Goal: Use online tool/utility: Utilize a website feature to perform a specific function

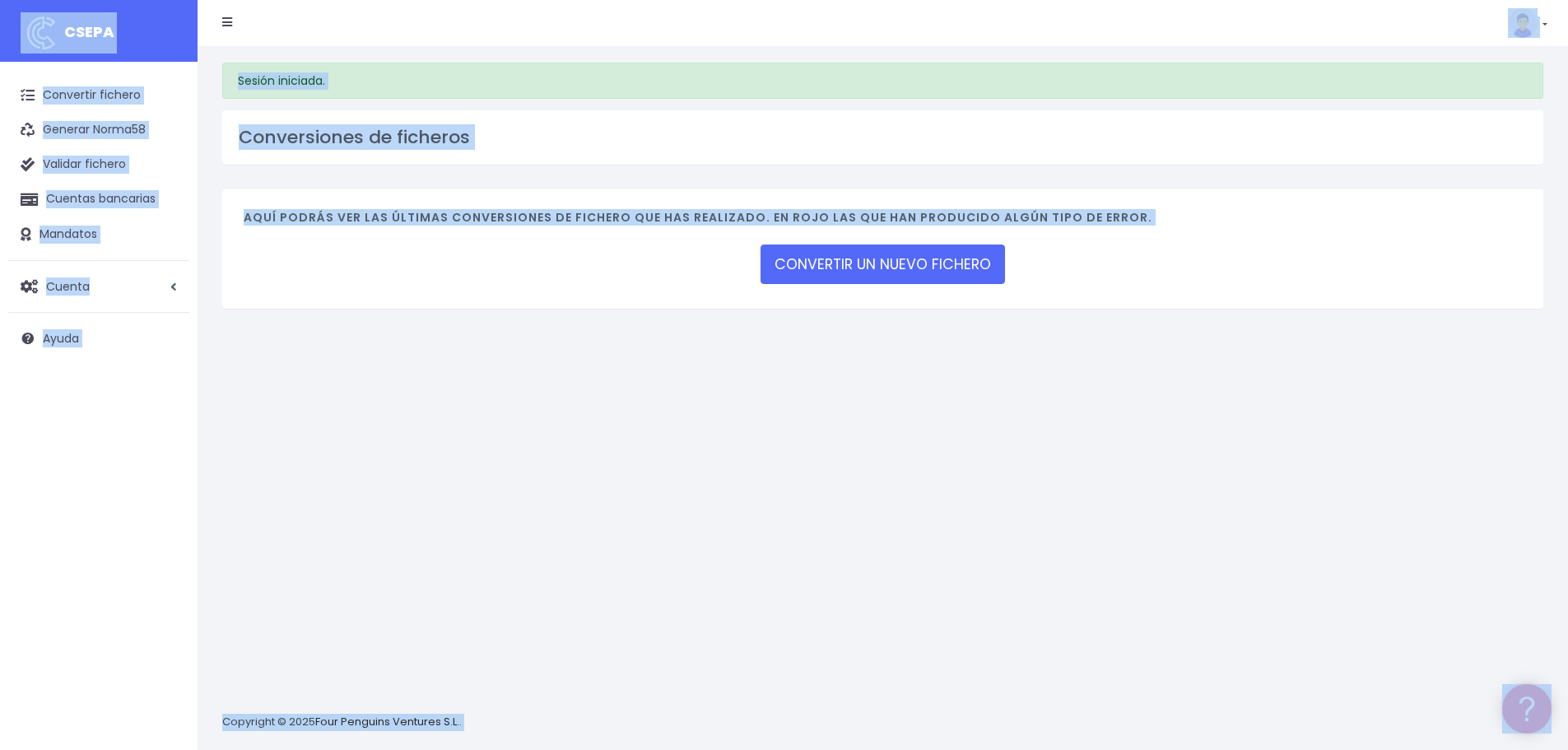
click at [345, 378] on div "Sesión iniciada. Conversiones de ficheros Aquí podrás ver las últimas conversio…" at bounding box center [883, 399] width 1371 height 704
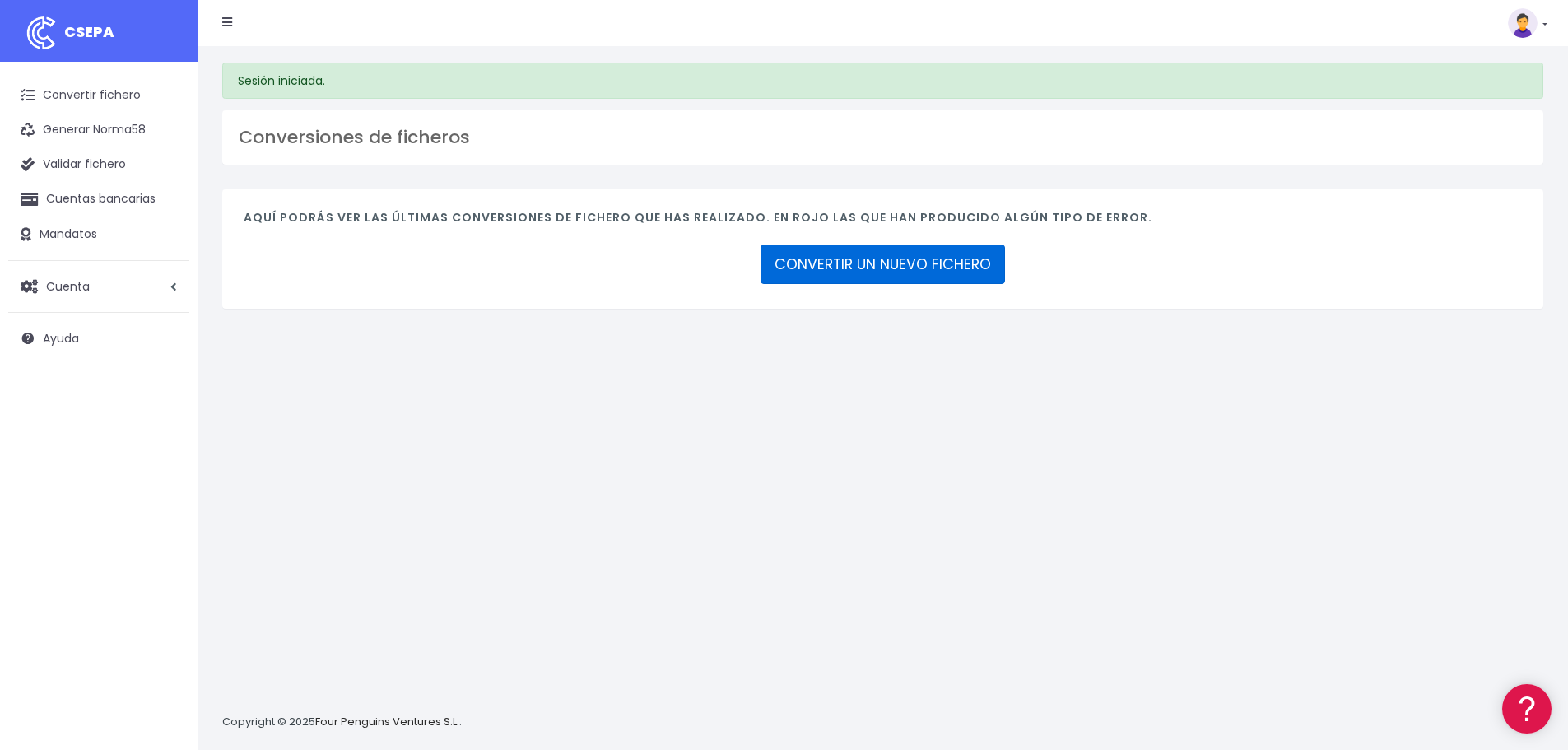
click at [890, 262] on link "CONVERTIR UN NUEVO FICHERO" at bounding box center [882, 264] width 244 height 40
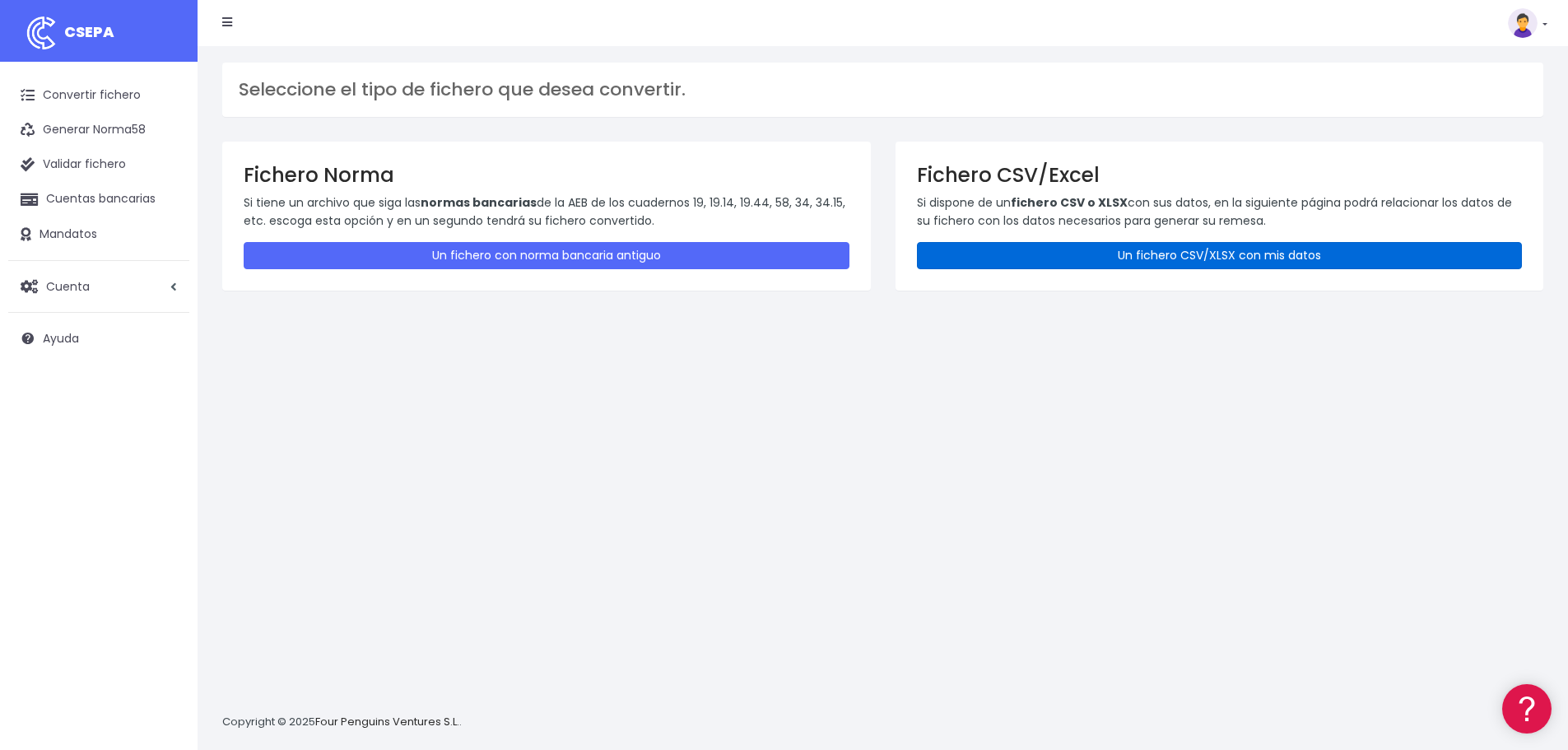
click at [1034, 247] on link "Un fichero CSV/XLSX con mis datos" at bounding box center [1220, 255] width 606 height 27
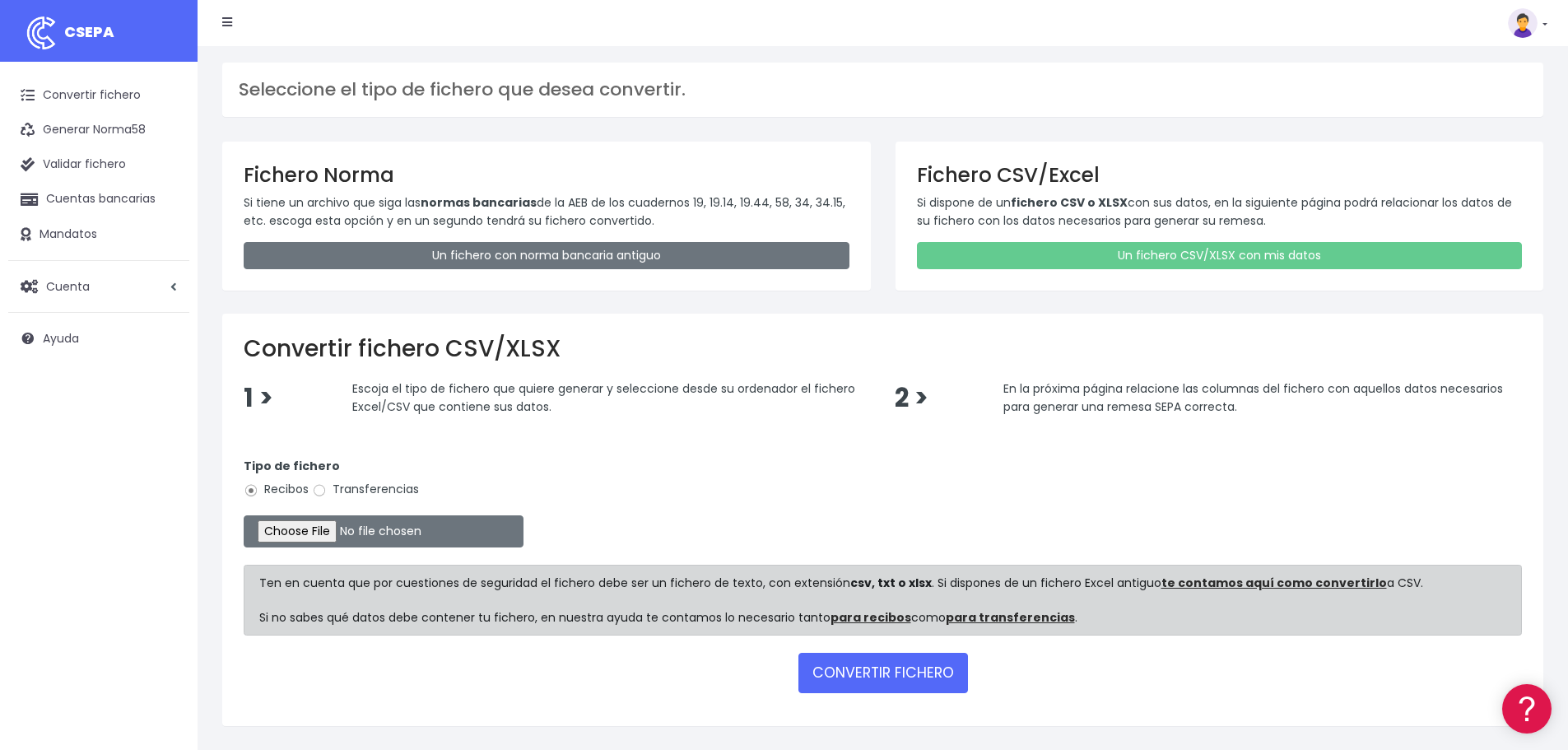
click at [322, 487] on input "Transferencias" at bounding box center [320, 491] width 15 height 15
radio input "true"
click at [331, 526] on input "file" at bounding box center [384, 531] width 280 height 32
type input "C:\fakepath\061025 PHDS.xlsx"
click at [919, 665] on button "CONVERTIR FICHERO" at bounding box center [883, 673] width 170 height 40
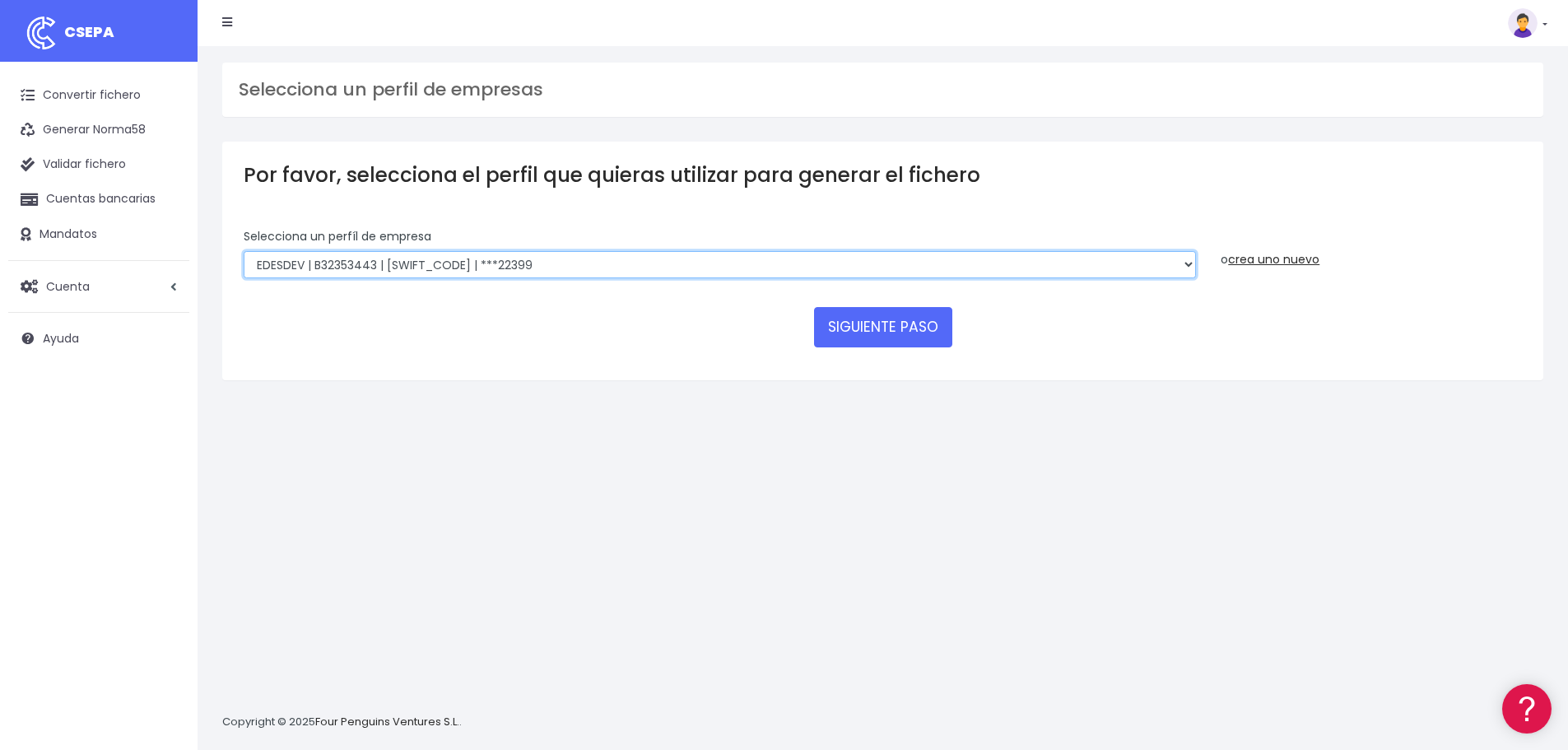
click at [750, 254] on select "EDESDEV | B32353443 | CAIXESBBXXX | ***22399 SINELDENT | B85821528 | CAIXESBBXX…" at bounding box center [720, 265] width 953 height 28
select select "1669"
click at [244, 251] on select "EDESDEV | B32353443 | CAIXESBBXXX | ***22399 SINELDENT | B85821528 | CAIXESBBXX…" at bounding box center [720, 265] width 953 height 28
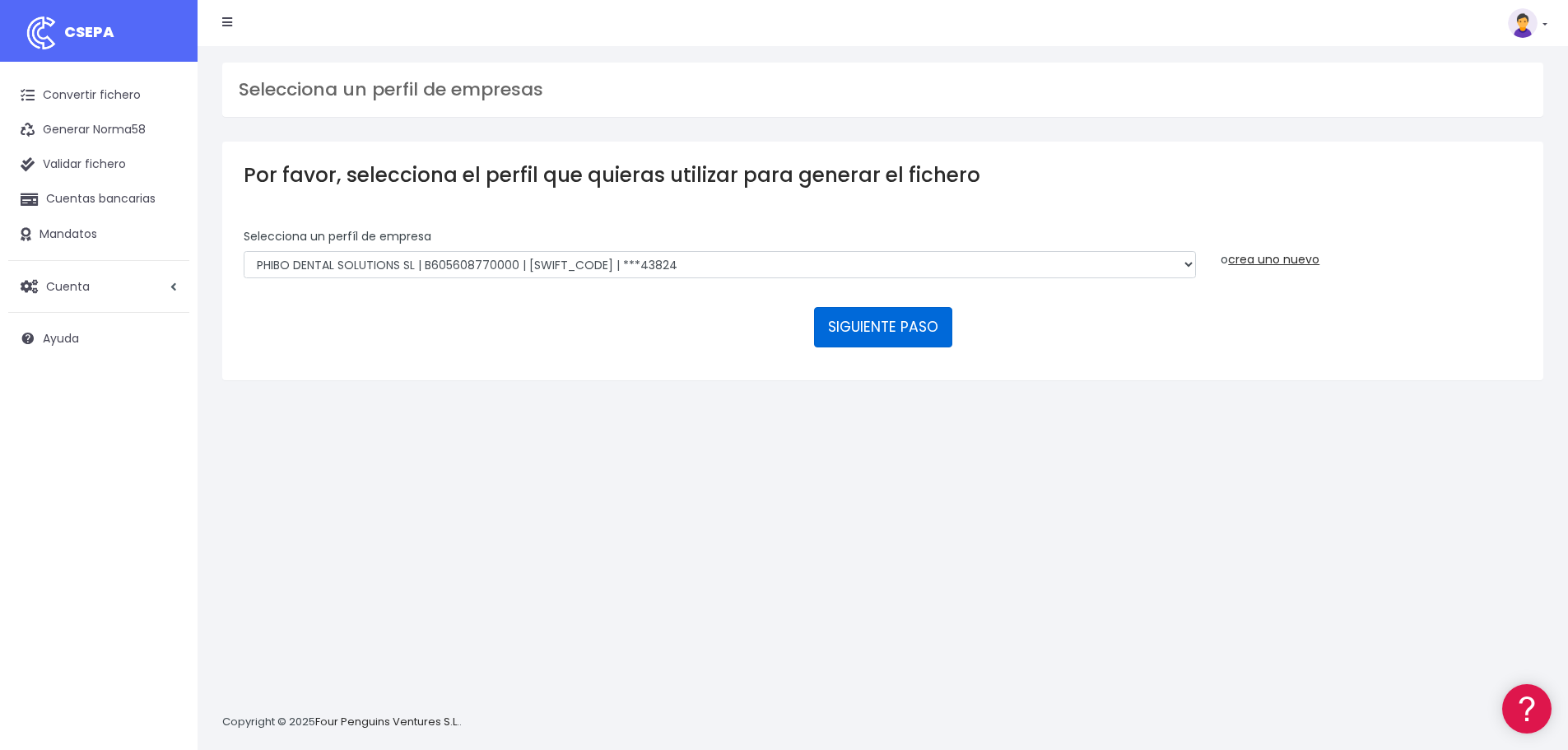
click at [850, 329] on button "SIGUIENTE PASO" at bounding box center [883, 327] width 138 height 40
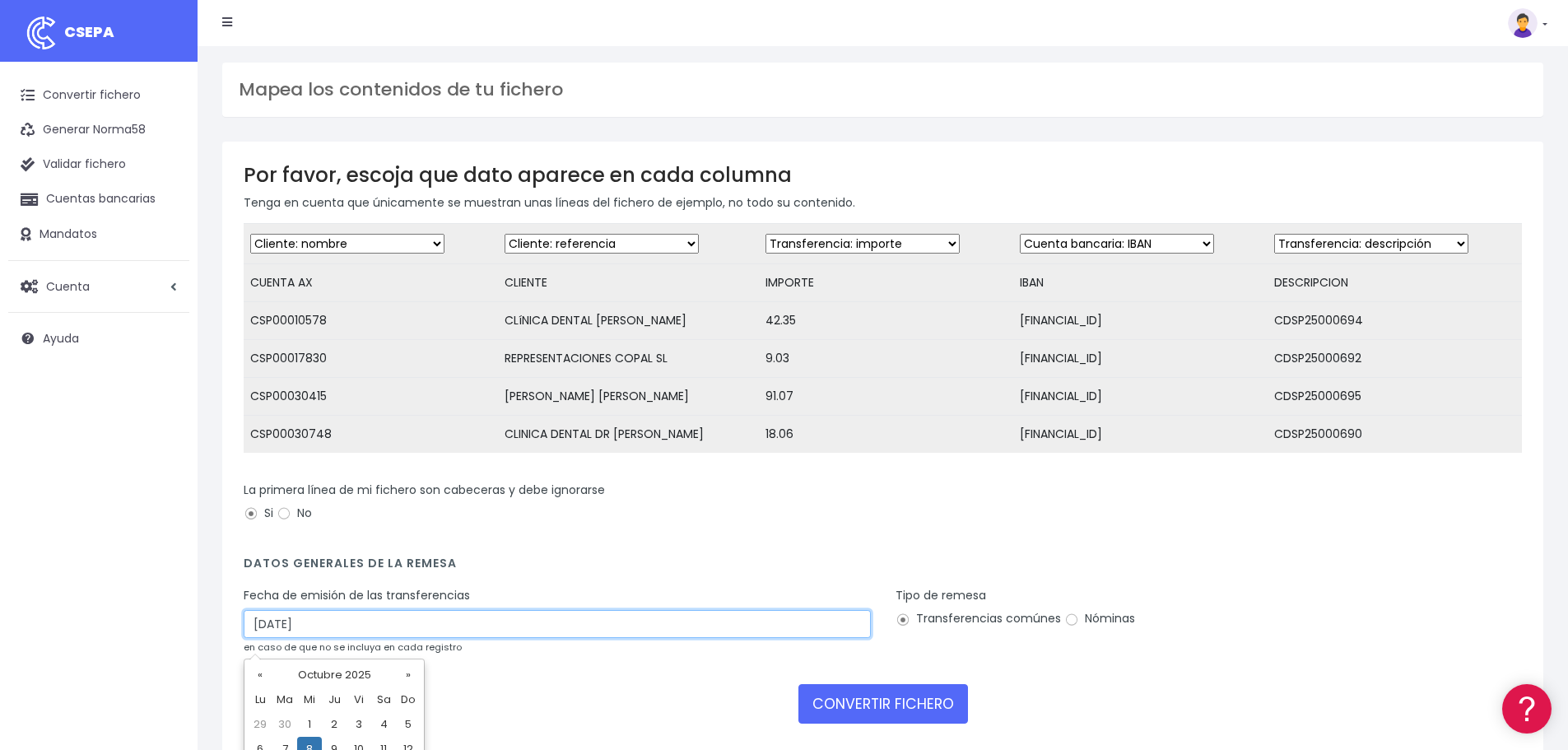
click at [371, 638] on input "08/10/2025" at bounding box center [557, 624] width 627 height 28
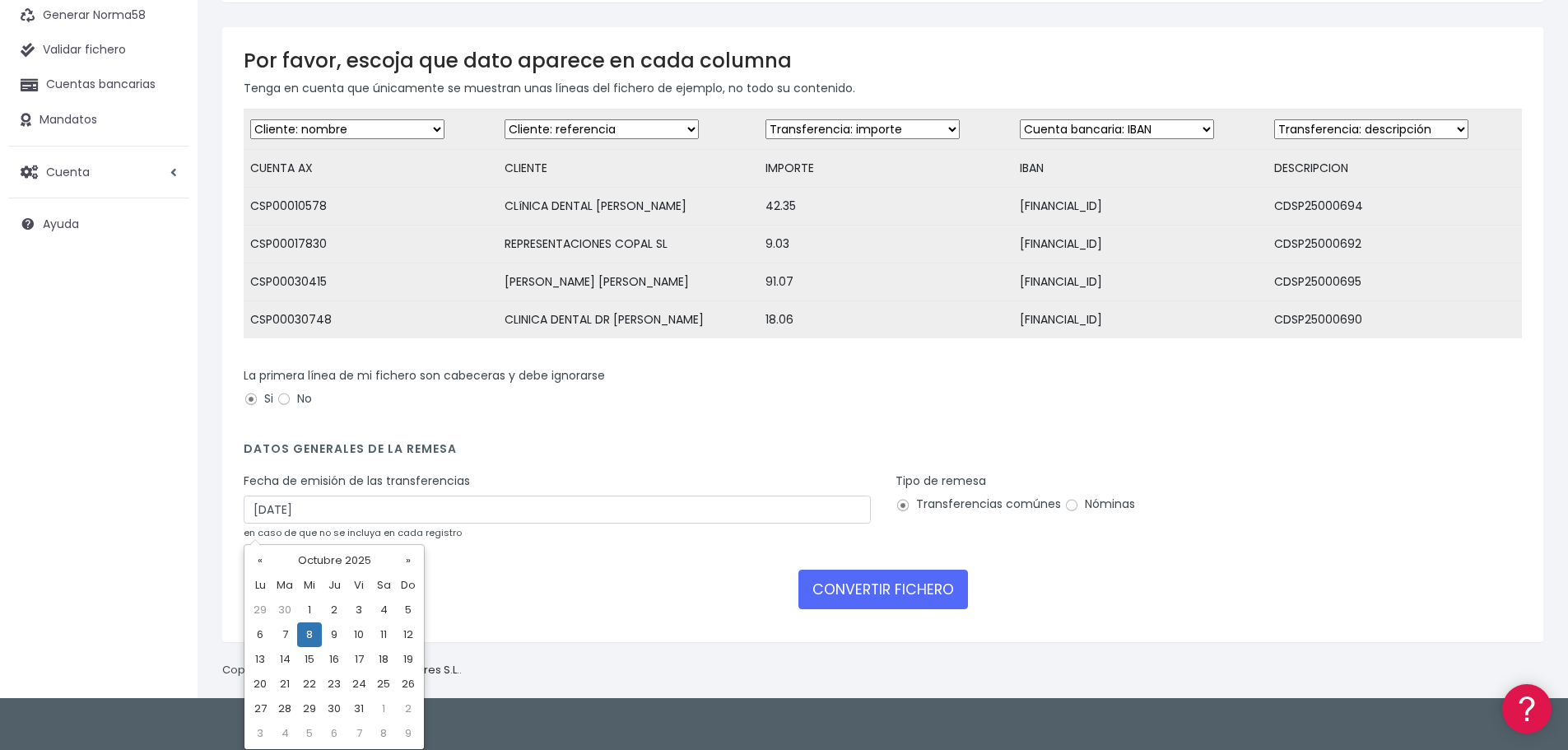
click at [265, 636] on td "6" at bounding box center [260, 635] width 25 height 25
type input "06/10/2025"
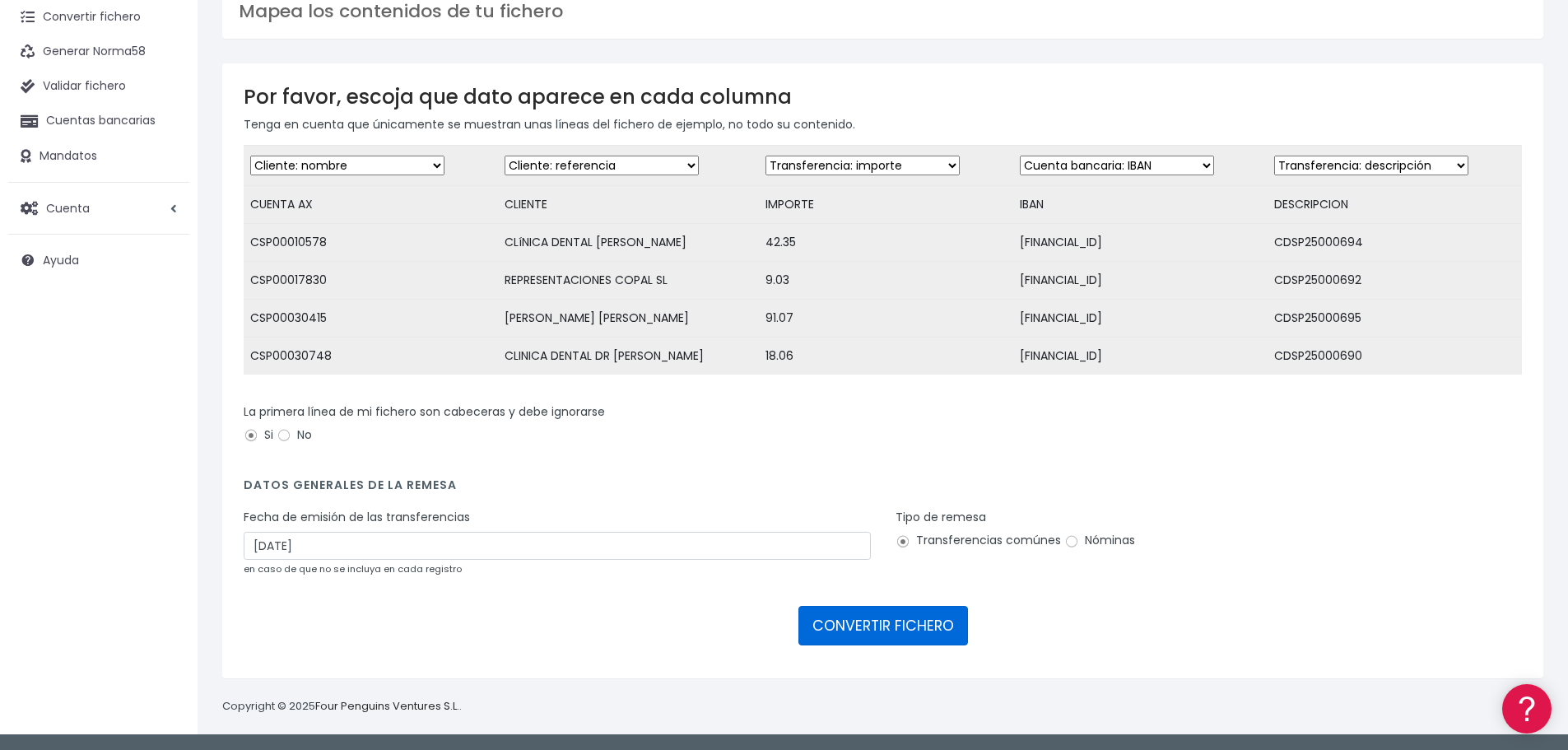
click at [910, 629] on button "CONVERTIR FICHERO" at bounding box center [883, 627] width 170 height 40
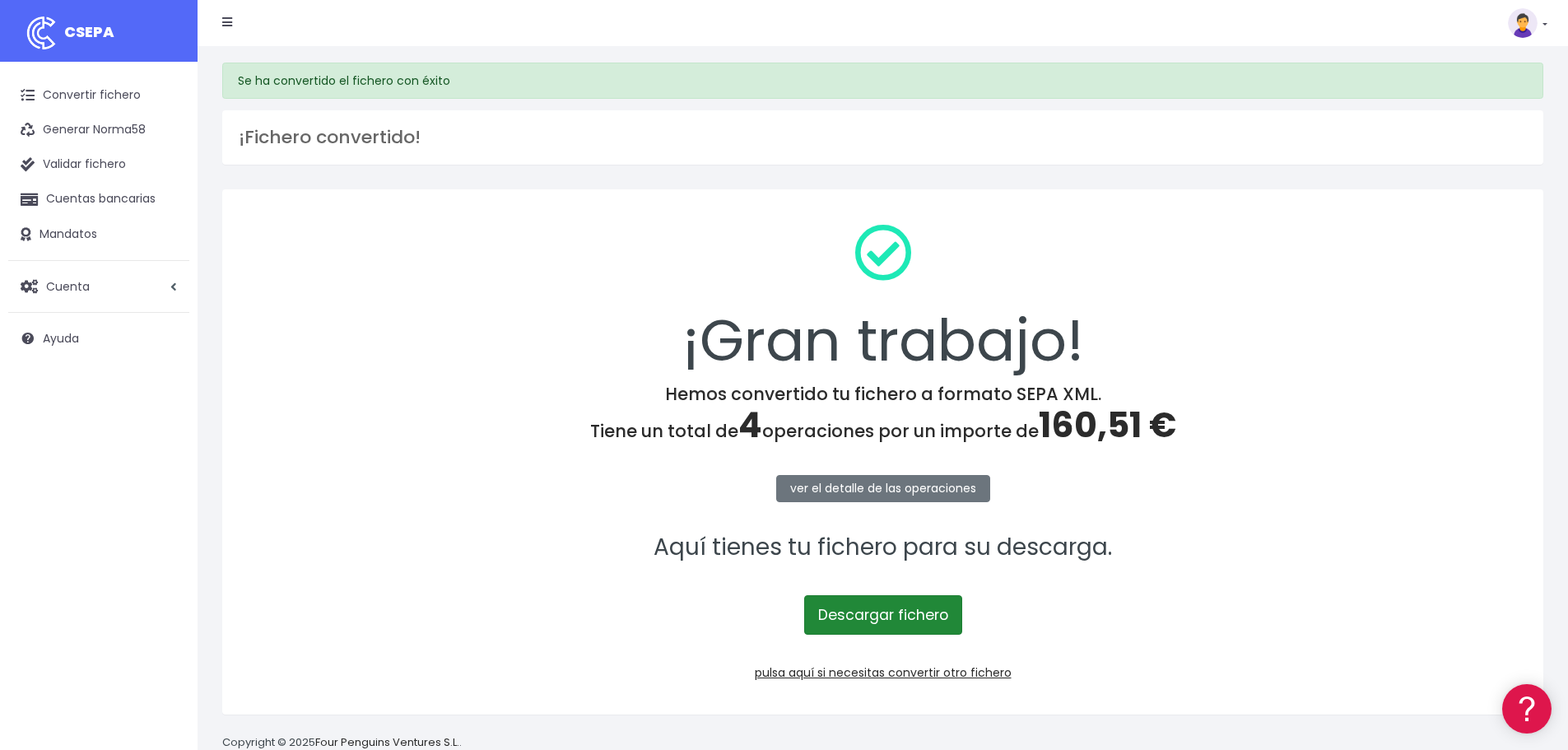
click at [892, 617] on link "Descargar fichero" at bounding box center [883, 616] width 158 height 40
click at [944, 669] on link "pulsa aquí si necesitas convertir otro fichero" at bounding box center [883, 673] width 257 height 17
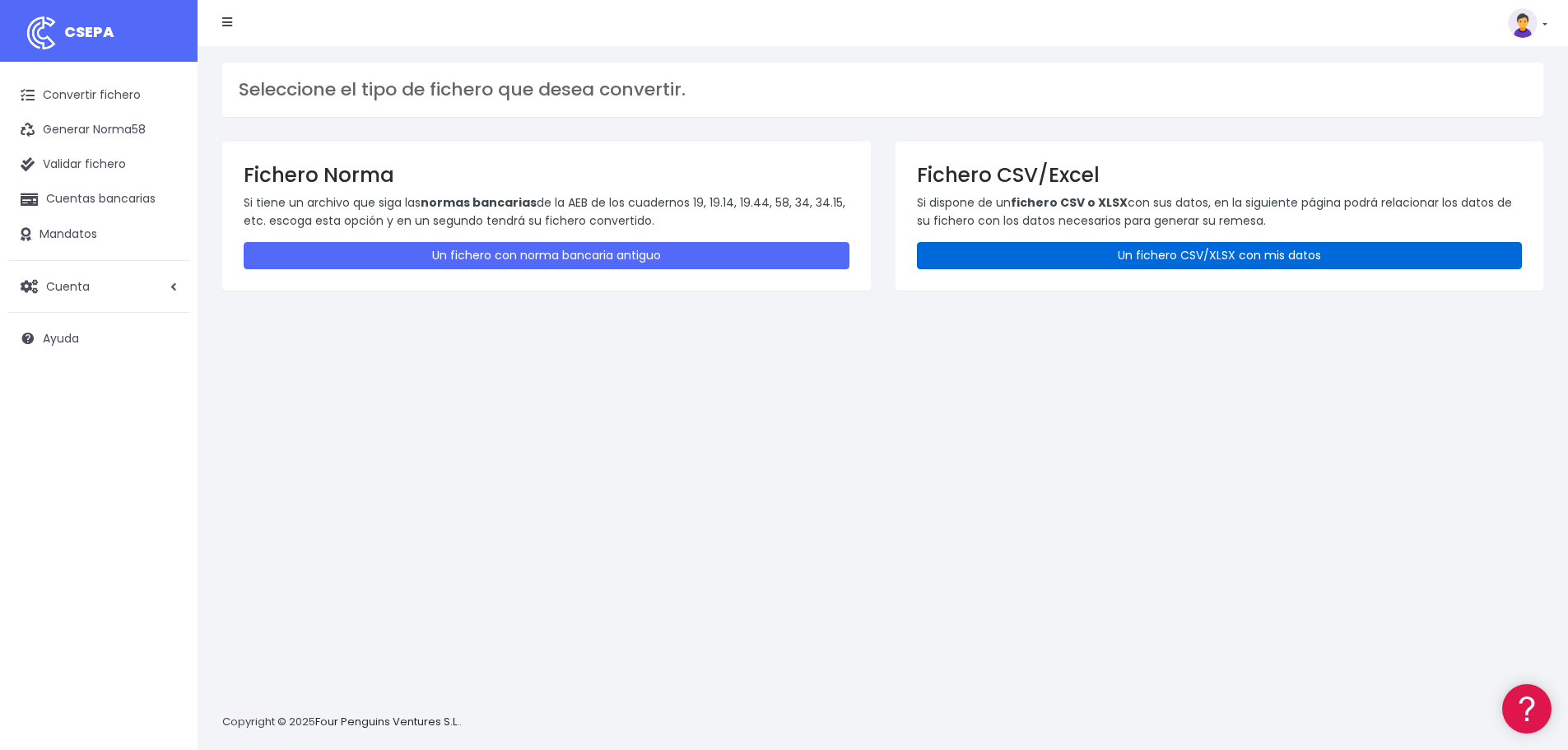
click at [1146, 249] on link "Un fichero CSV/XLSX con mis datos" at bounding box center [1220, 255] width 606 height 27
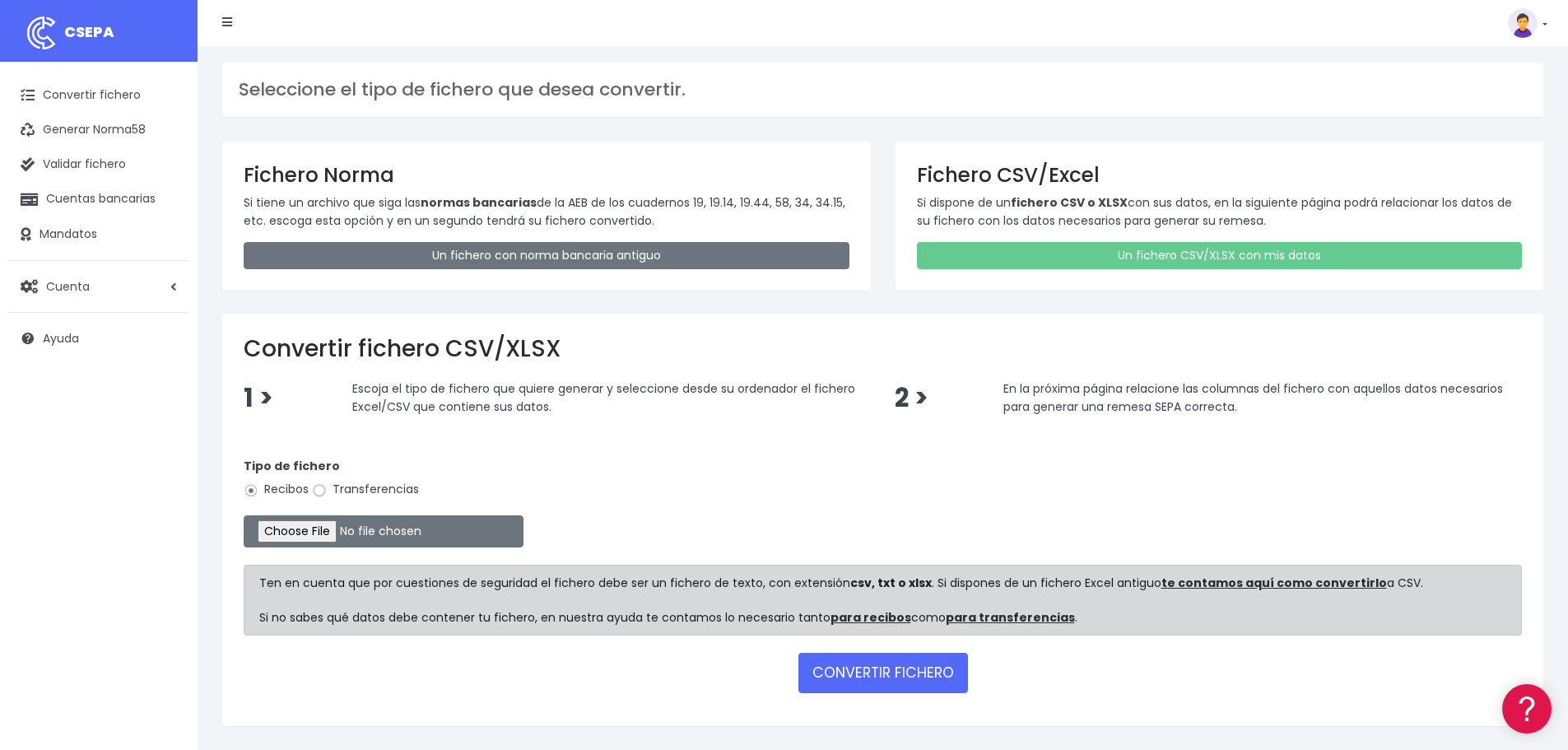
drag, startPoint x: 318, startPoint y: 487, endPoint x: 323, endPoint y: 500, distance: 13.9
click at [318, 487] on input "Transferencias" at bounding box center [320, 491] width 15 height 15
radio input "true"
click at [345, 539] on input "file" at bounding box center [384, 531] width 280 height 32
type input "C:\fakepath\061025 PHCC.xlsx"
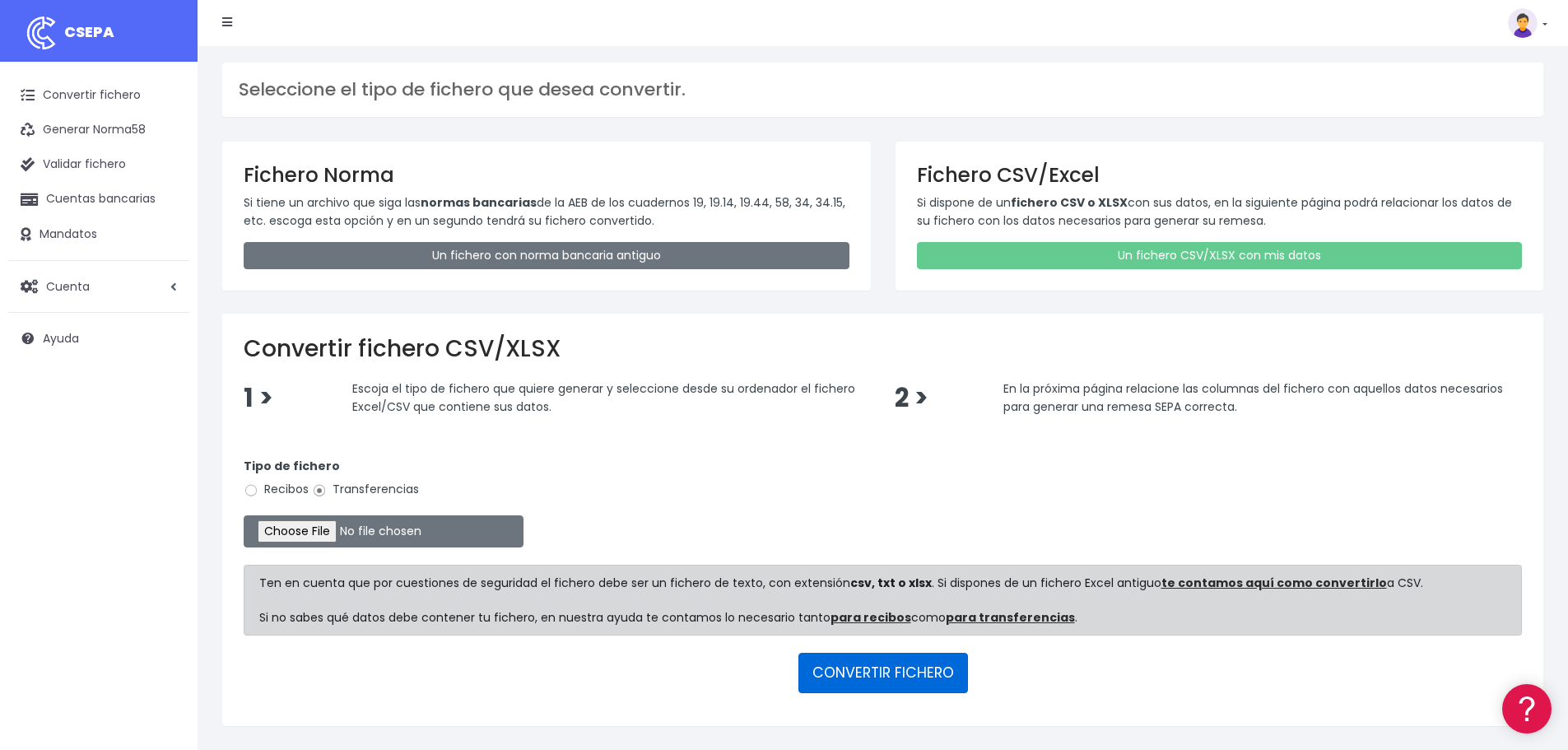
click at [852, 675] on button "CONVERTIR FICHERO" at bounding box center [883, 673] width 170 height 40
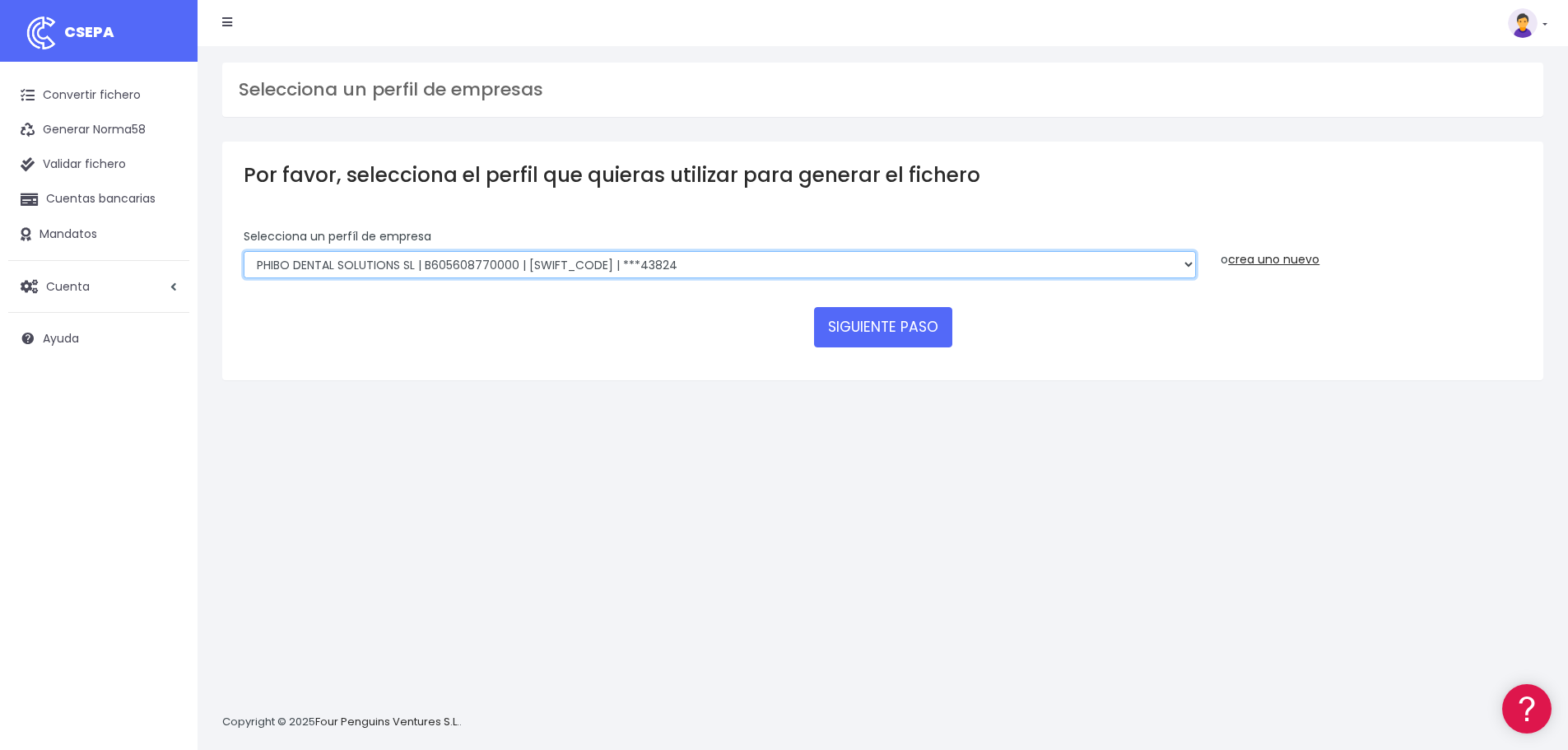
click at [509, 263] on select "EDESDEV | B32353443 | CAIXESBBXXX | ***22399 SINELDENT | B85821528 | CAIXESBBXX…" at bounding box center [720, 265] width 953 height 28
select select "1838"
click at [244, 251] on select "EDESDEV | B32353443 | CAIXESBBXXX | ***22399 SINELDENT | B85821528 | CAIXESBBXX…" at bounding box center [720, 265] width 953 height 28
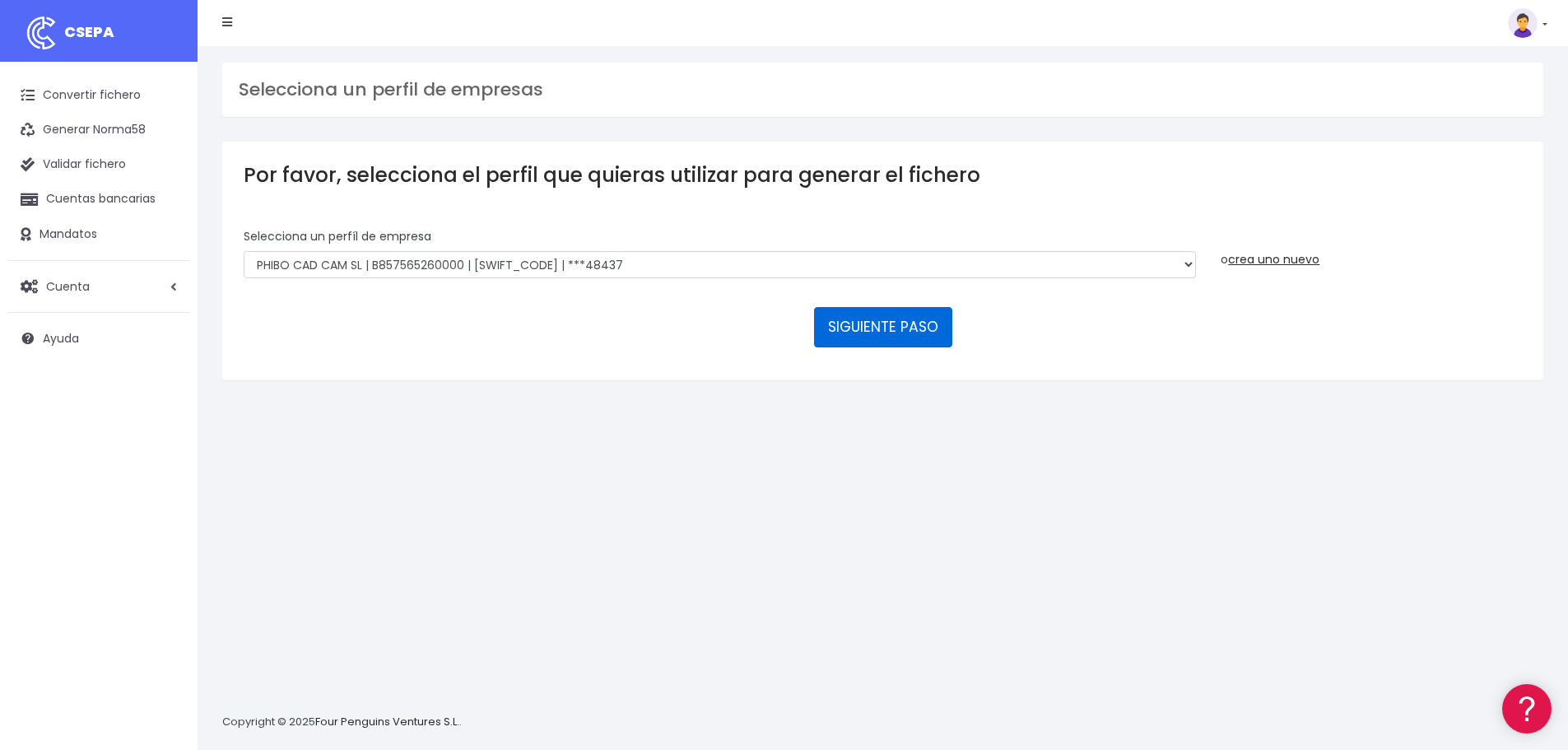
click at [879, 326] on button "SIGUIENTE PASO" at bounding box center [883, 327] width 138 height 40
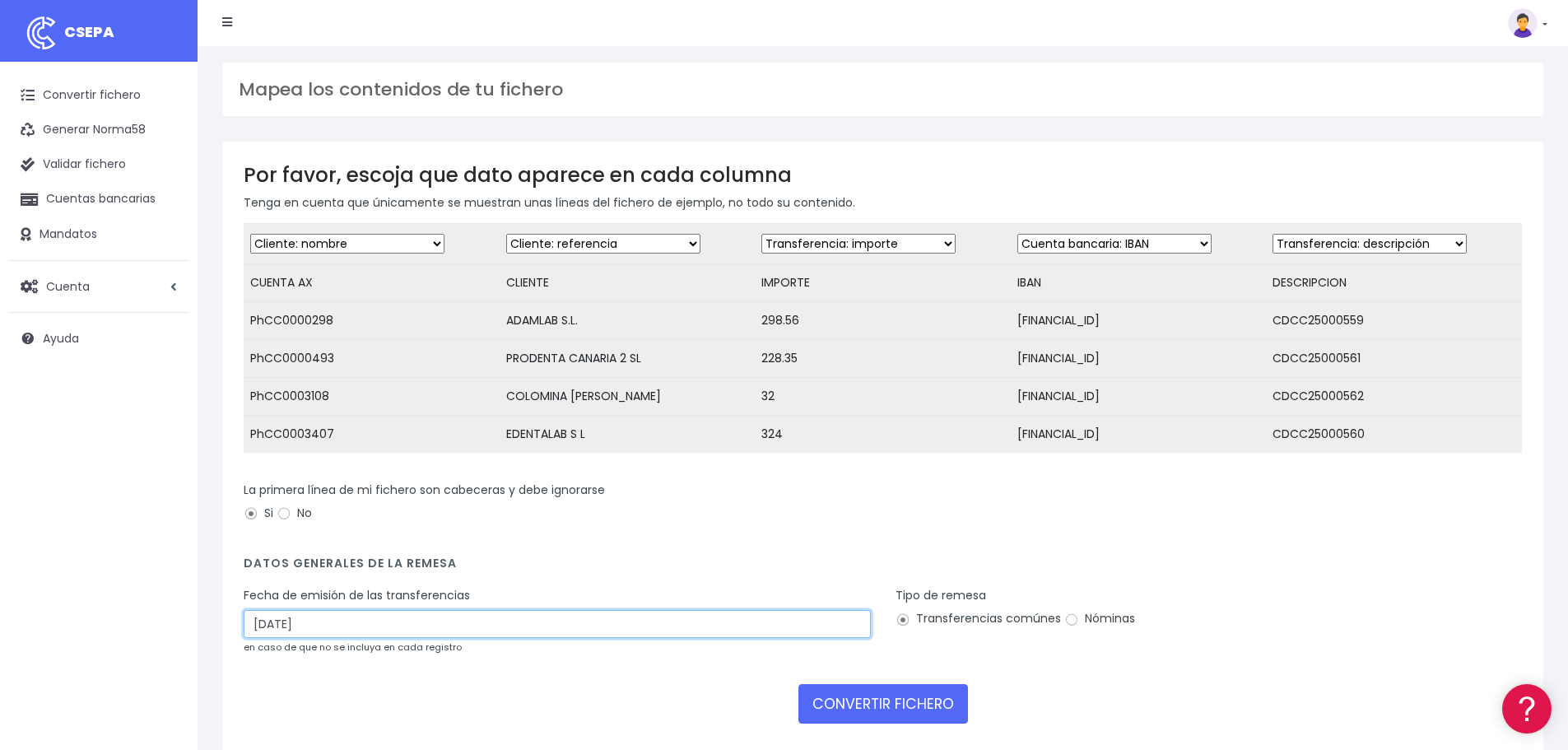
click at [315, 632] on input "08/10/2025" at bounding box center [557, 624] width 627 height 28
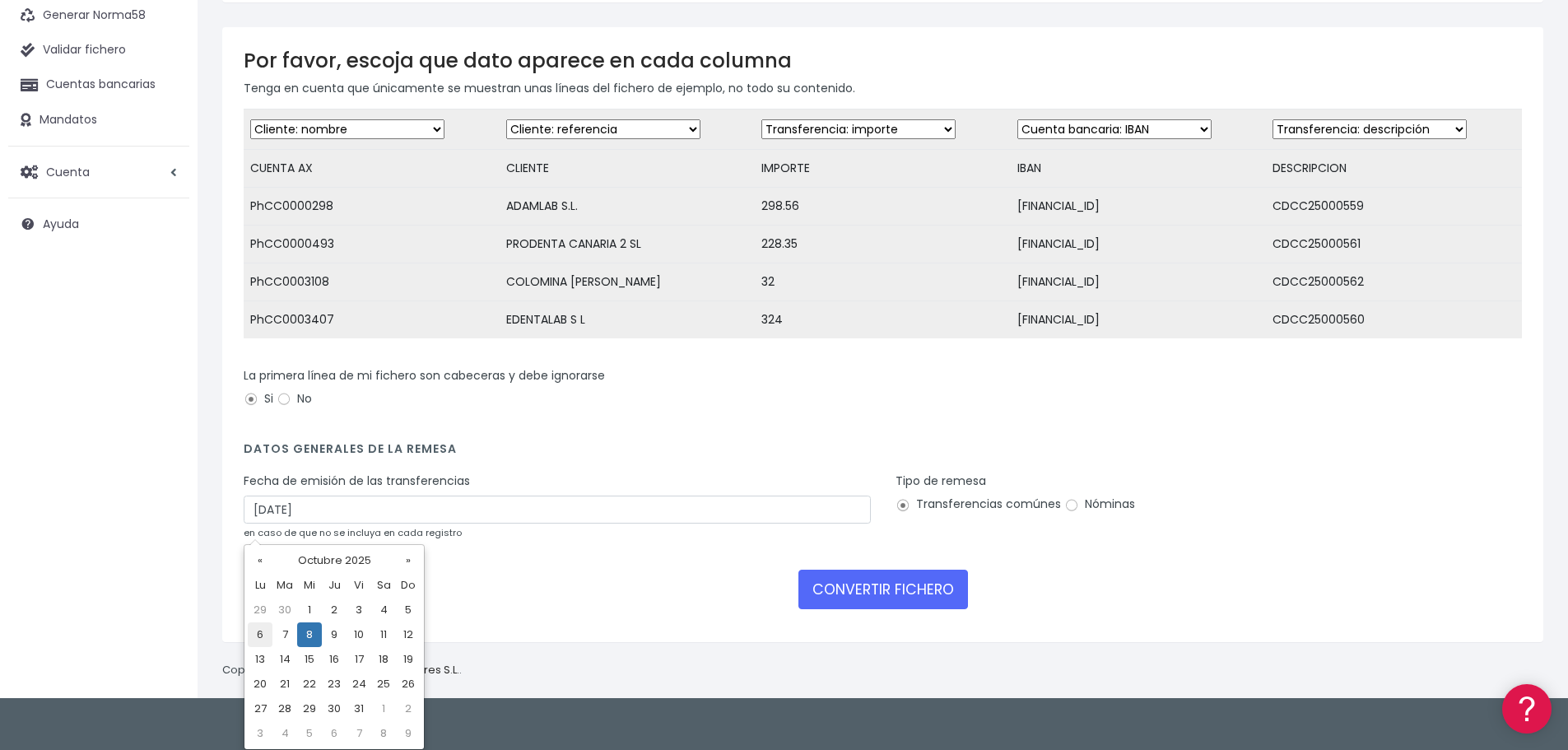
click at [259, 631] on td "6" at bounding box center [260, 635] width 25 height 25
type input "06/10/2025"
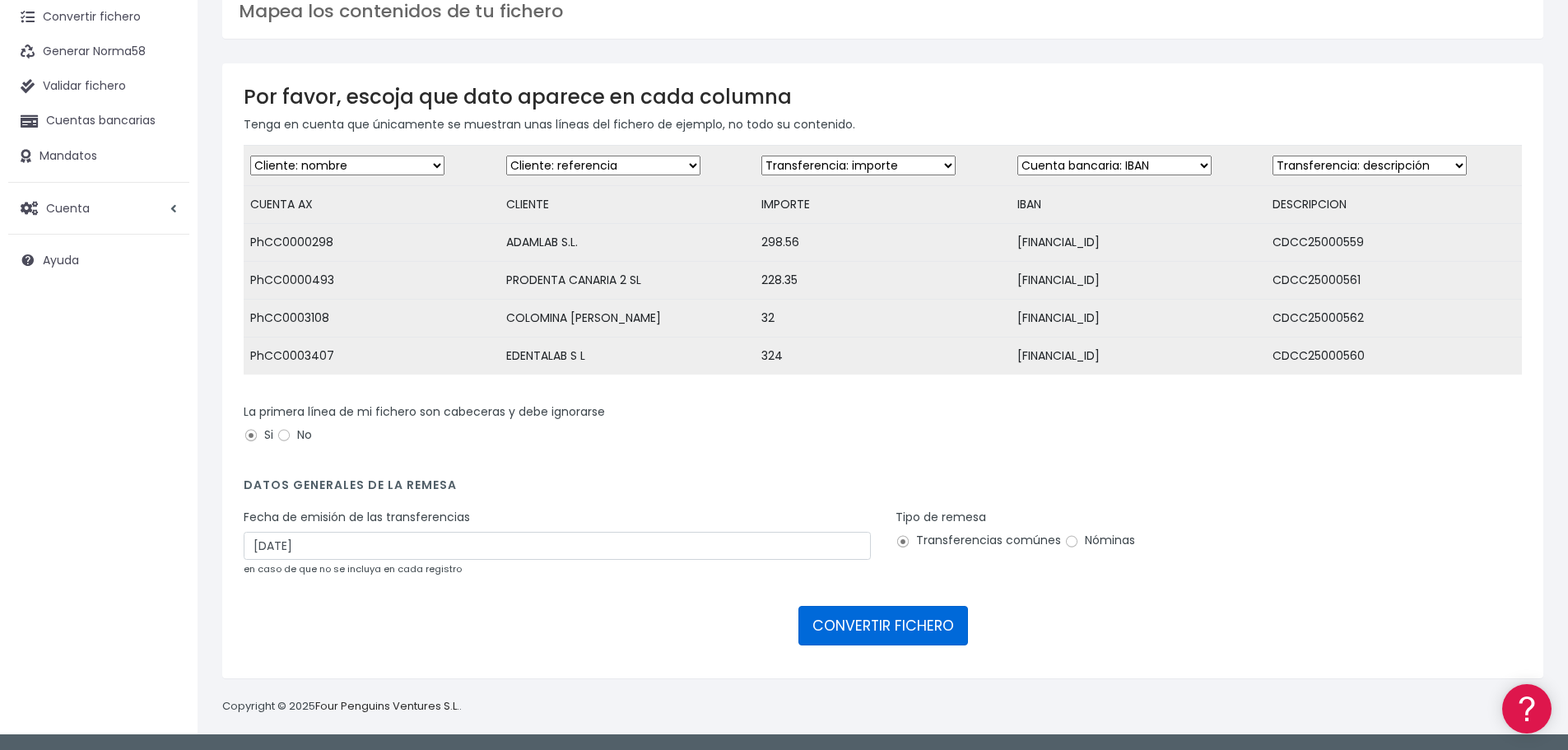
click at [861, 624] on button "CONVERTIR FICHERO" at bounding box center [883, 627] width 170 height 40
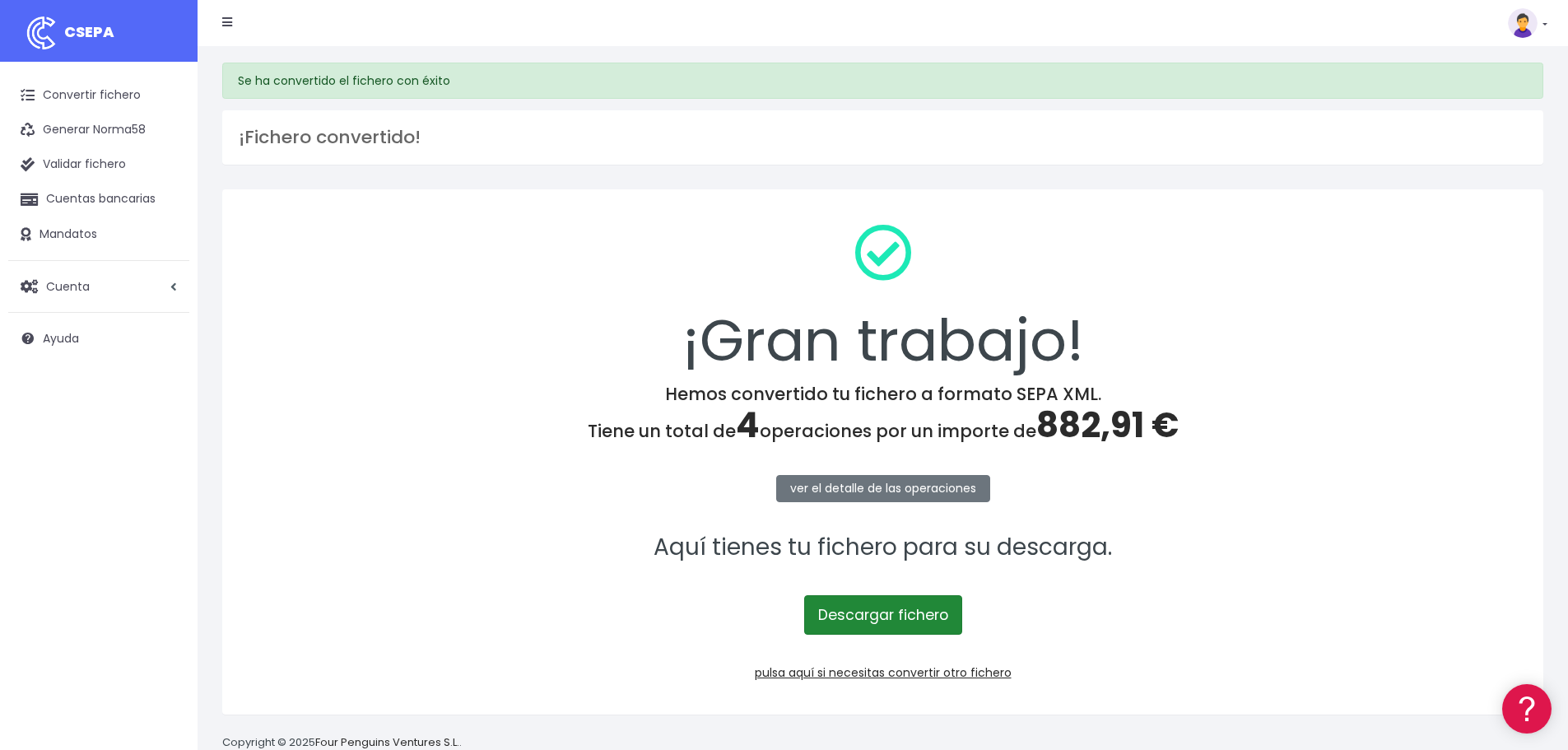
click at [900, 600] on link "Descargar fichero" at bounding box center [883, 616] width 158 height 40
click at [1545, 16] on link at bounding box center [1528, 23] width 40 height 30
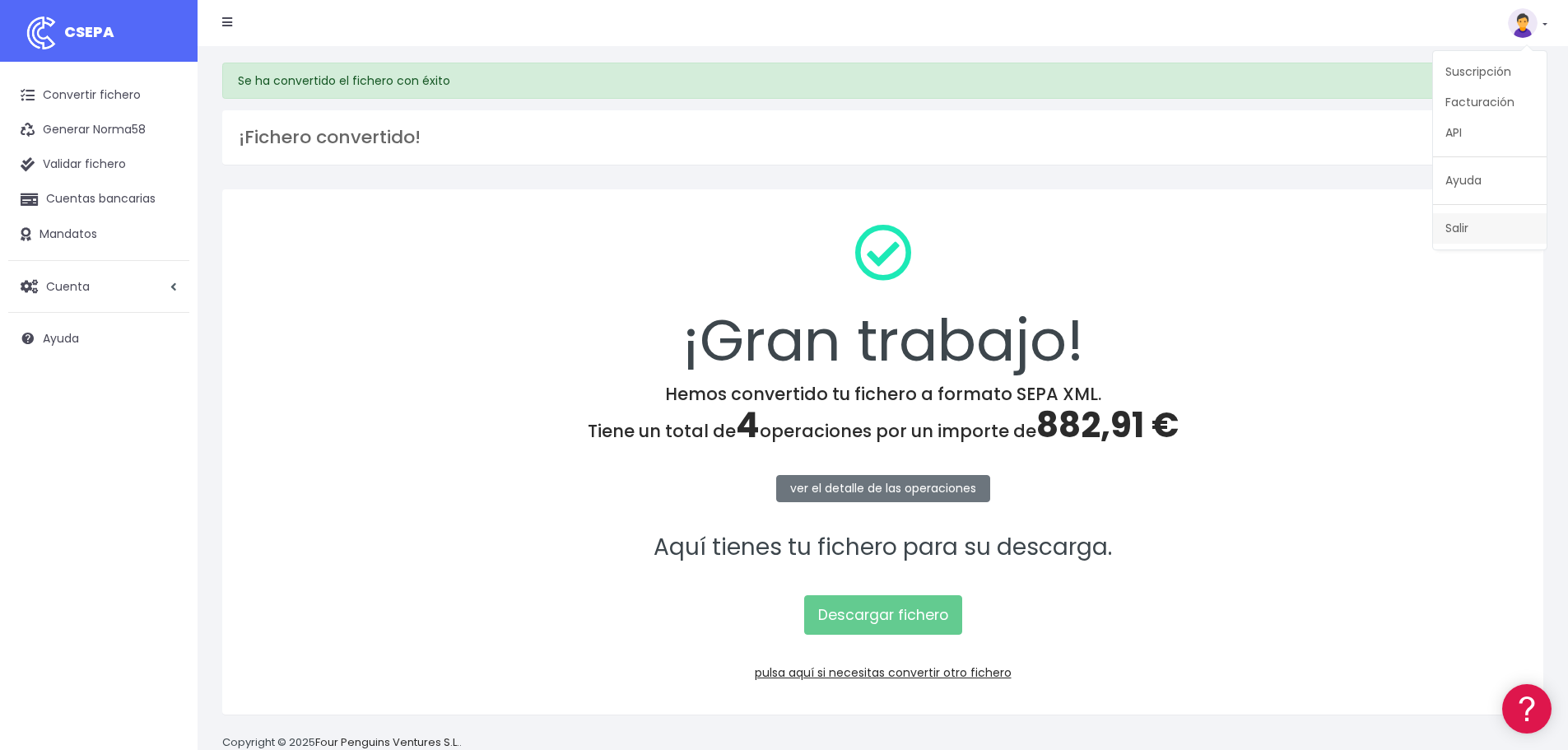
click at [1468, 225] on link "Salir" at bounding box center [1489, 228] width 113 height 31
